Goal: Task Accomplishment & Management: Manage account settings

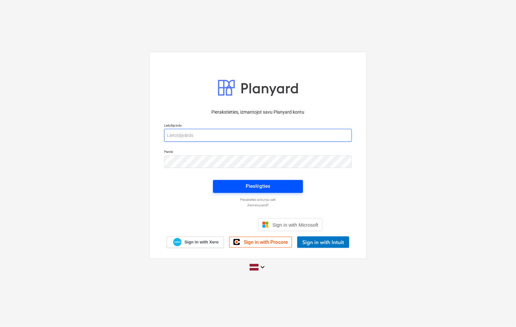
type input "[PERSON_NAME][EMAIL_ADDRESS][PERSON_NAME][DOMAIN_NAME]"
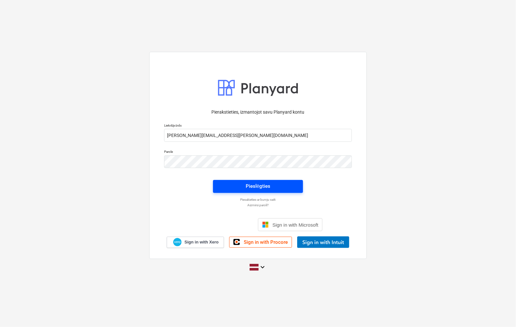
click at [258, 188] on div "Pieslēgties" at bounding box center [258, 186] width 25 height 8
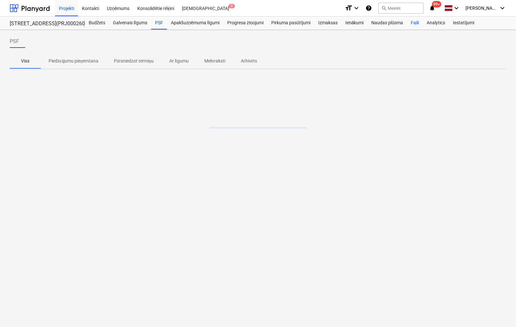
click at [416, 25] on div "Faili" at bounding box center [415, 22] width 16 height 13
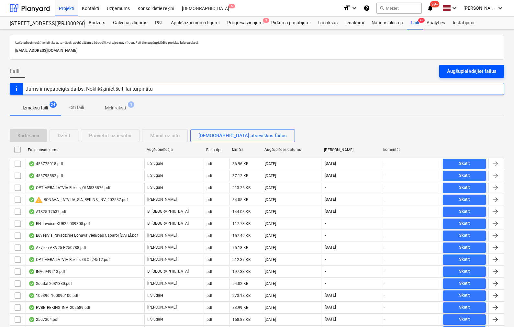
click at [459, 68] on div "Augšupielādējiet failus" at bounding box center [471, 71] width 49 height 8
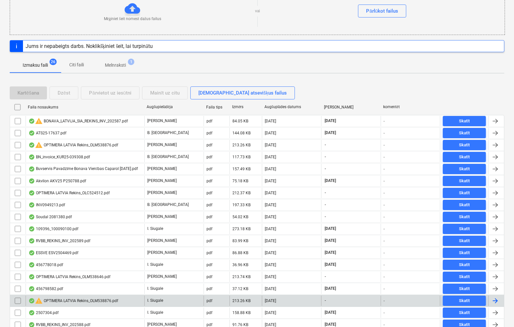
scroll to position [22, 0]
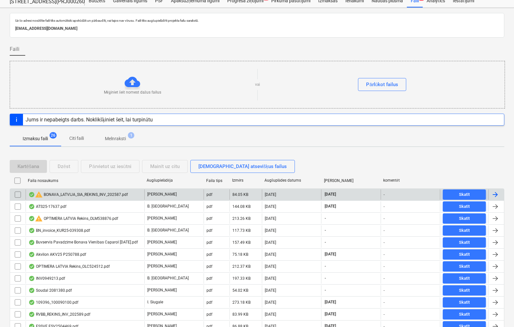
click at [66, 194] on div "warning BONAVA_LATVIJA_SIA_REKINS_INV_202587.pdf" at bounding box center [77, 195] width 99 height 8
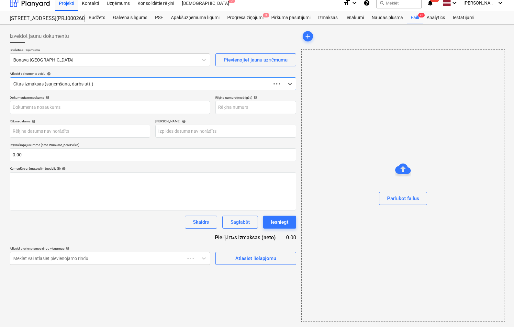
scroll to position [5, 0]
type input "BONAVA_LATVIJA_SIA_REKINS_INV_202587.pdf"
type input "[DATE]"
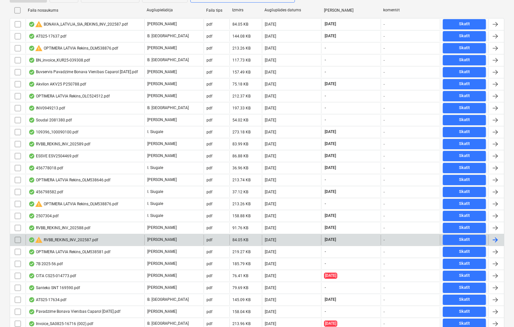
scroll to position [99, 0]
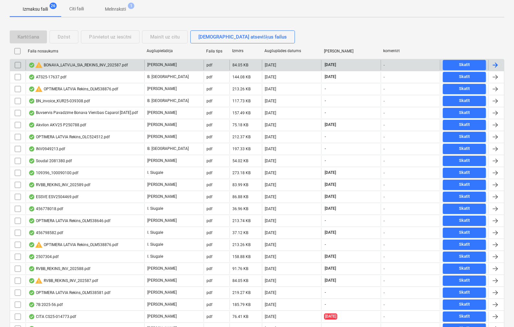
click at [16, 67] on input "checkbox" at bounding box center [18, 65] width 10 height 10
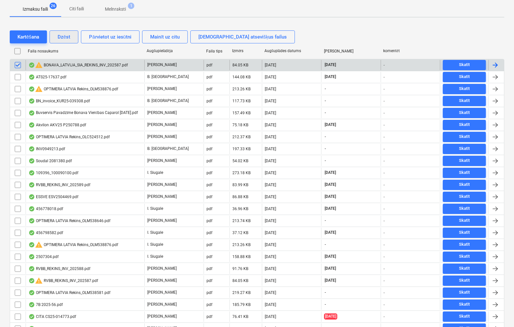
click at [67, 39] on div "Dzēst" at bounding box center [64, 37] width 13 height 8
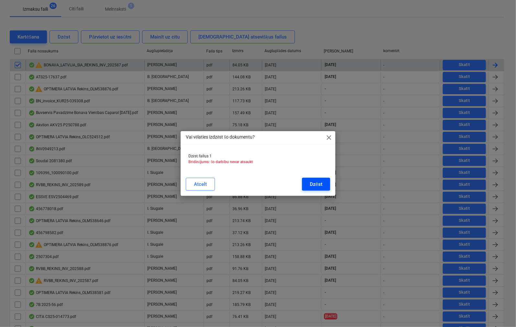
click at [312, 185] on div "Dzēst" at bounding box center [316, 184] width 13 height 8
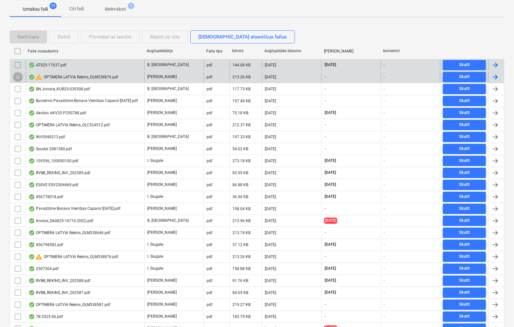
click at [18, 76] on input "checkbox" at bounding box center [18, 77] width 10 height 10
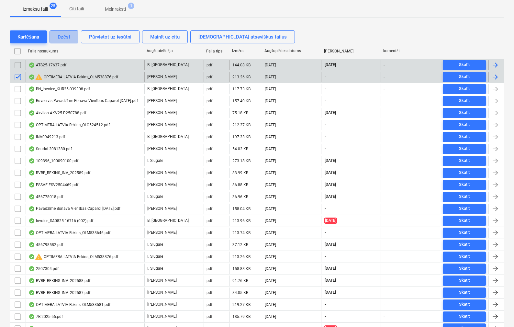
click at [60, 36] on div "Dzēst" at bounding box center [64, 37] width 13 height 8
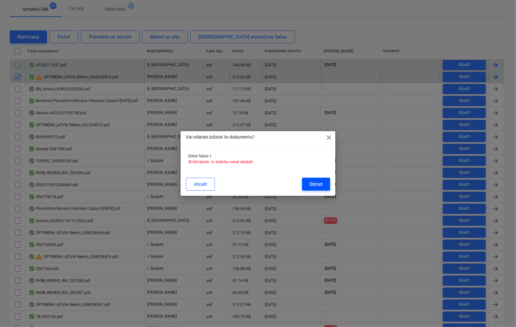
click at [325, 180] on button "Dzēst" at bounding box center [316, 184] width 28 height 13
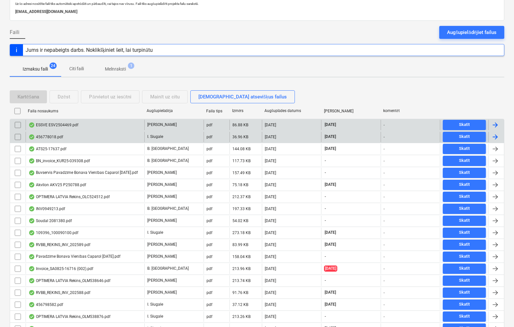
scroll to position [0, 0]
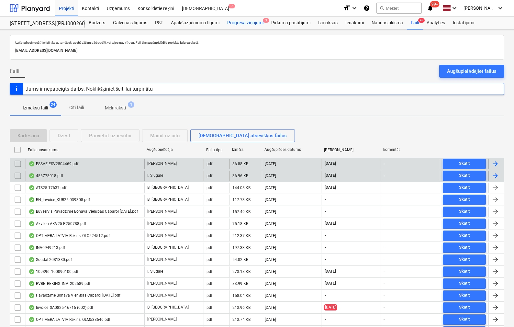
click at [246, 23] on div "Progresa ziņojumi 3" at bounding box center [245, 22] width 44 height 13
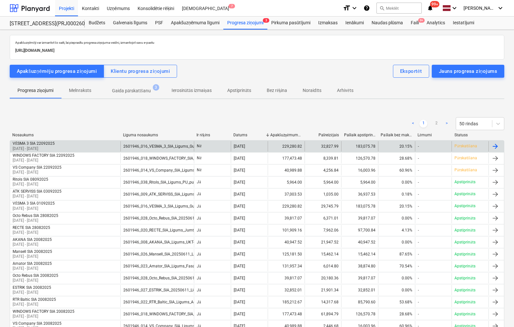
click at [49, 142] on div "VĒSMA 3 SIA 22092025" at bounding box center [34, 143] width 42 height 5
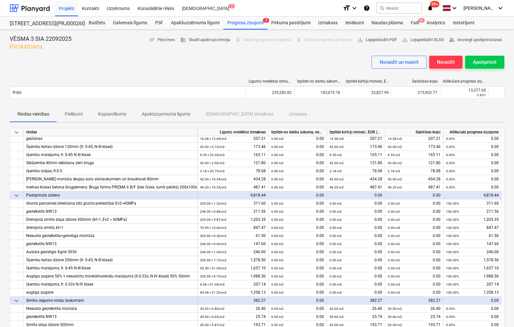
scroll to position [259, 0]
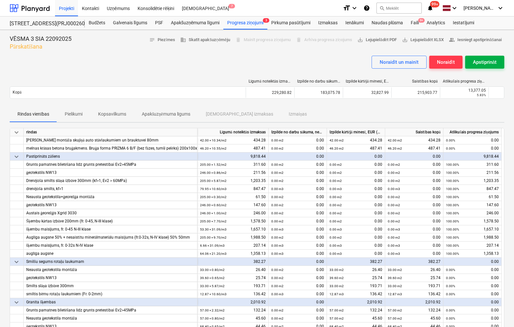
click at [493, 63] on div "Apstiprināt" at bounding box center [485, 62] width 24 height 8
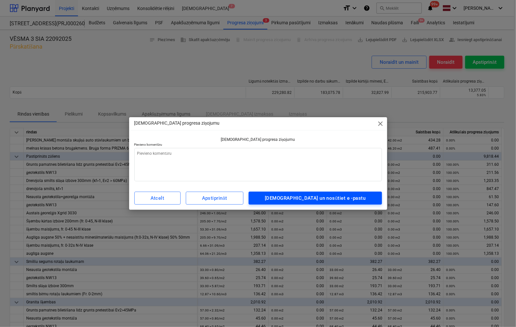
click at [332, 201] on div "[DEMOGRAPHIC_DATA] un nosūtiet e -pastu" at bounding box center [315, 198] width 101 height 8
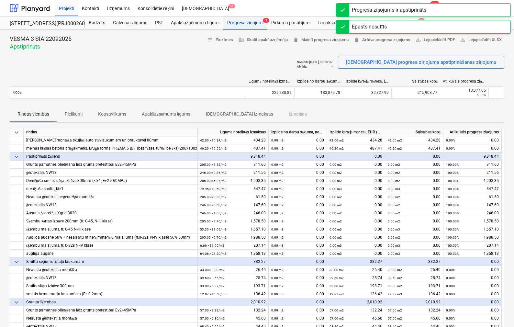
click at [248, 22] on div "Progresa ziņojumi 3" at bounding box center [245, 22] width 44 height 13
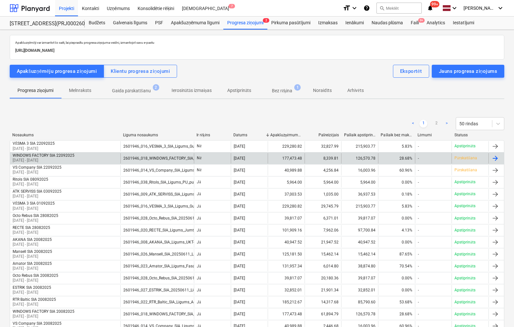
click at [59, 155] on div "WINDOWS FACTORY SIA 22092025" at bounding box center [44, 155] width 62 height 5
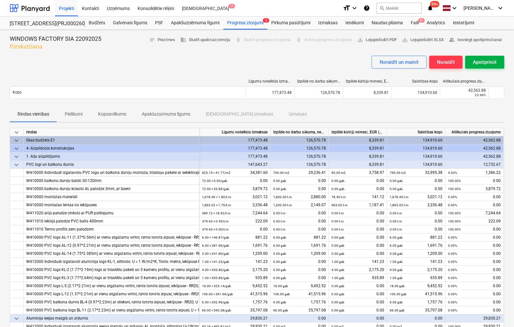
click at [487, 59] on div "Apstiprināt" at bounding box center [485, 62] width 24 height 8
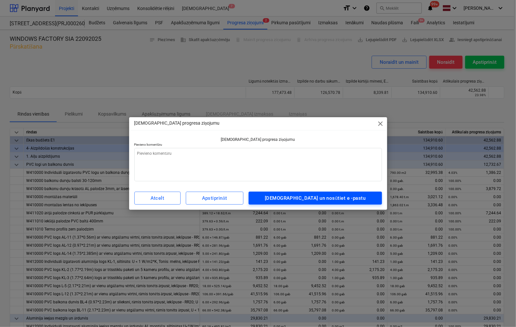
click at [291, 201] on div "[DEMOGRAPHIC_DATA] un nosūtiet e -pastu" at bounding box center [315, 198] width 101 height 8
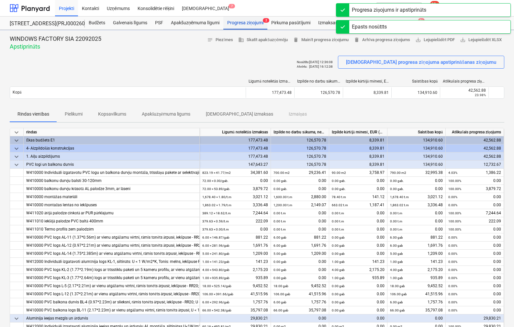
click at [242, 25] on div "Progresa ziņojumi 2" at bounding box center [245, 22] width 44 height 13
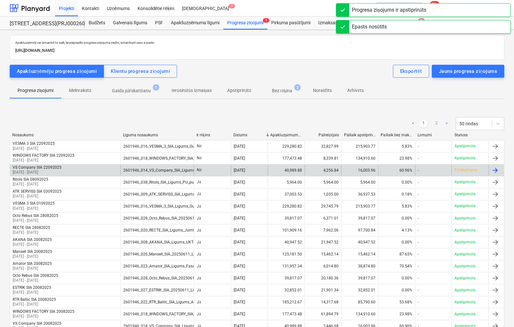
click at [466, 171] on p "Pārskatīšana" at bounding box center [465, 169] width 22 height 5
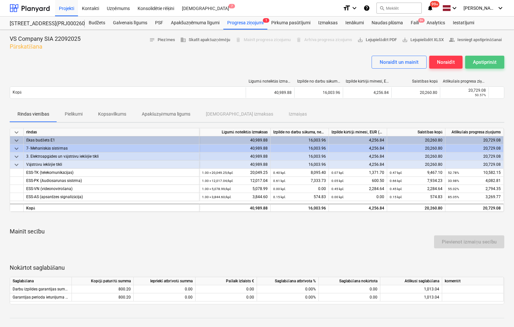
click at [486, 62] on div "Apstiprināt" at bounding box center [485, 62] width 24 height 8
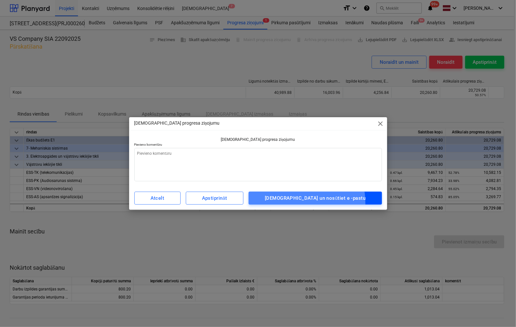
click at [302, 203] on button "[DEMOGRAPHIC_DATA] un nosūtiet e -pastu" at bounding box center [314, 198] width 133 height 13
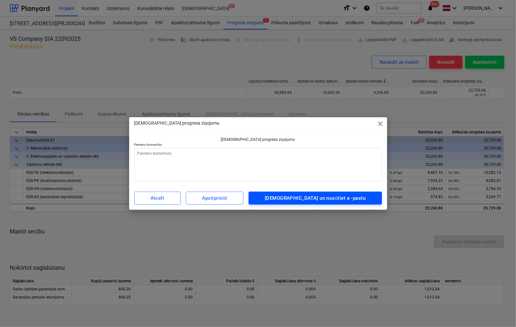
type textarea "x"
